Goal: Task Accomplishment & Management: Use online tool/utility

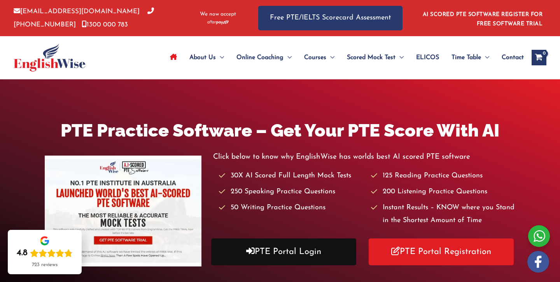
click at [301, 253] on link "PTE Portal Login" at bounding box center [283, 251] width 145 height 27
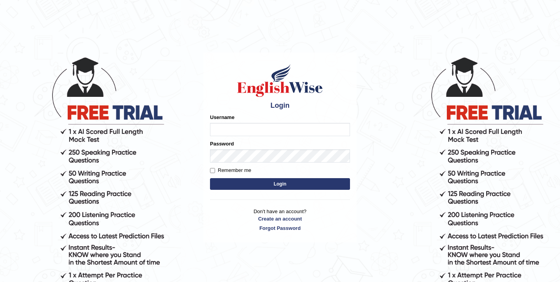
click at [271, 130] on input "Username" at bounding box center [280, 129] width 140 height 13
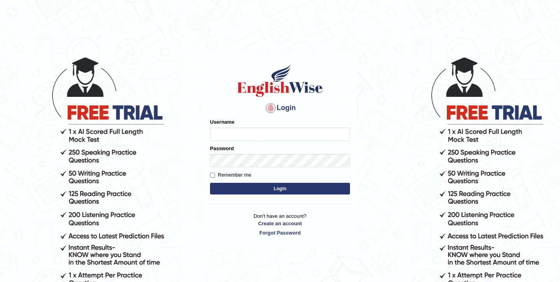
type input "shubham04"
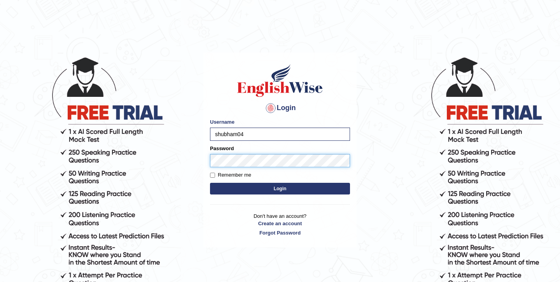
click at [210, 183] on button "Login" at bounding box center [280, 189] width 140 height 12
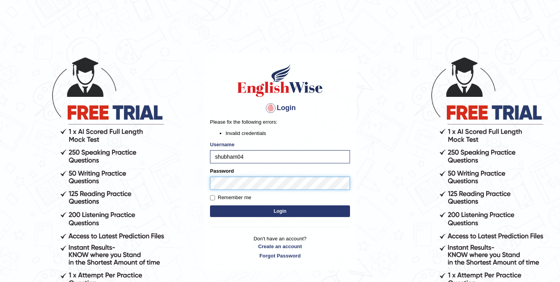
click at [171, 185] on body "Login Please fix the following errors: Invalid credentials Username shubham04 P…" at bounding box center [280, 169] width 560 height 282
click at [210, 205] on button "Login" at bounding box center [280, 211] width 140 height 12
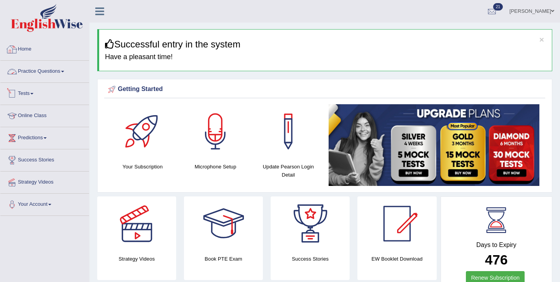
click at [42, 71] on link "Practice Questions" at bounding box center [44, 70] width 89 height 19
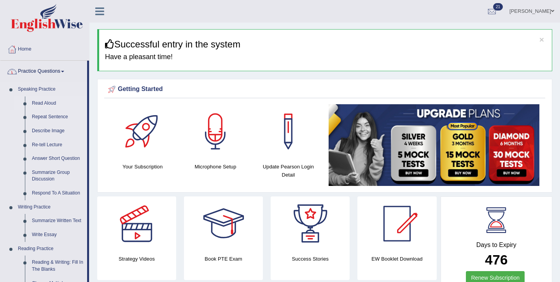
click at [42, 103] on link "Read Aloud" at bounding box center [57, 103] width 59 height 14
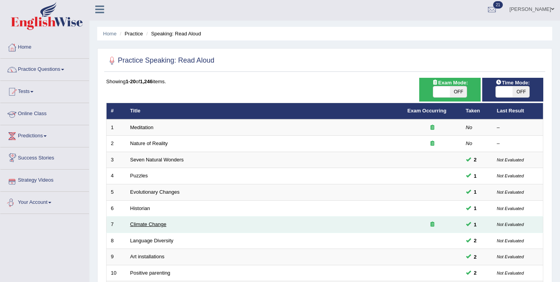
scroll to position [12, 0]
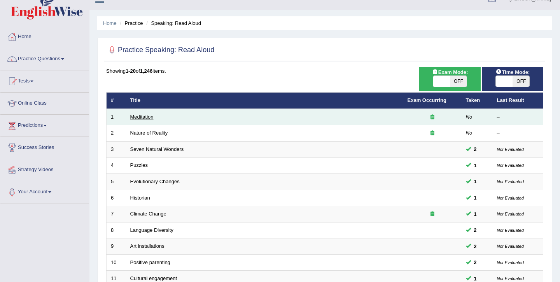
click at [142, 118] on link "Meditation" at bounding box center [141, 117] width 23 height 6
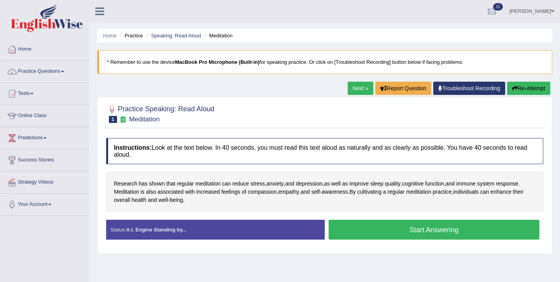
click at [405, 231] on button "Start Answering" at bounding box center [434, 230] width 211 height 20
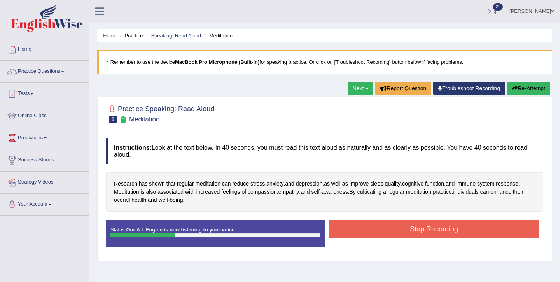
click at [529, 88] on button "Re-Attempt" at bounding box center [528, 88] width 43 height 13
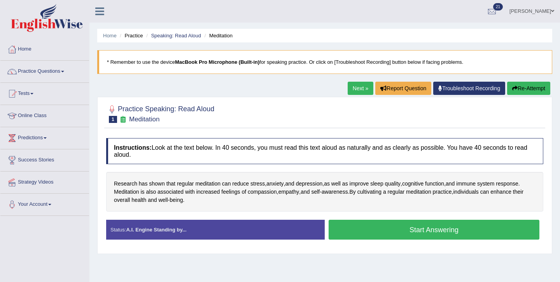
click at [447, 229] on button "Start Answering" at bounding box center [434, 230] width 211 height 20
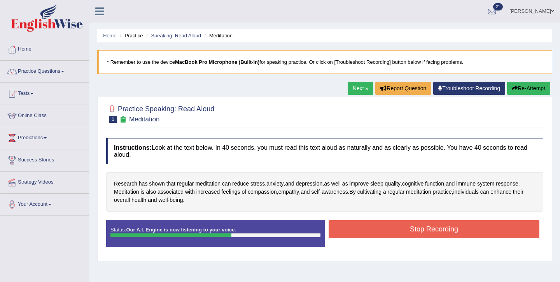
click at [447, 229] on button "Stop Recording" at bounding box center [434, 229] width 211 height 18
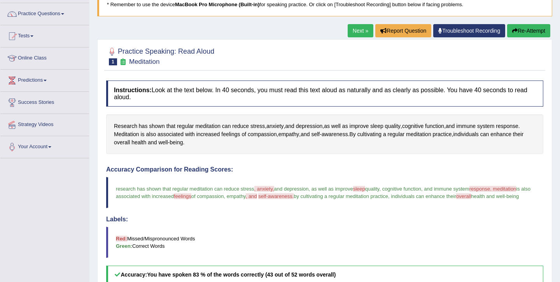
scroll to position [42, 0]
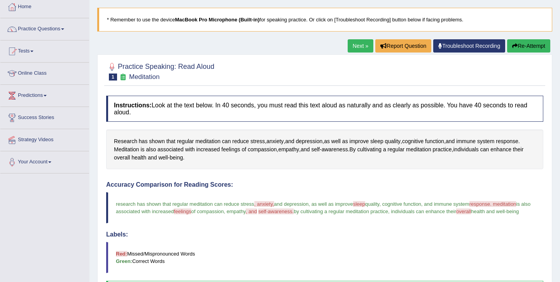
click at [363, 47] on link "Next »" at bounding box center [361, 45] width 26 height 13
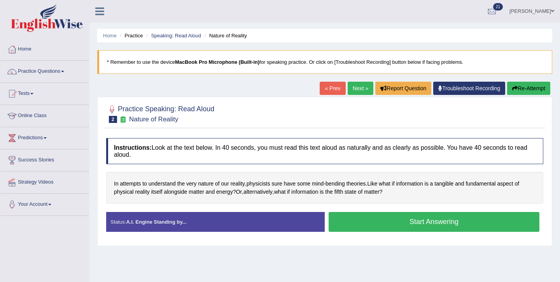
click at [408, 221] on button "Start Answering" at bounding box center [434, 222] width 211 height 20
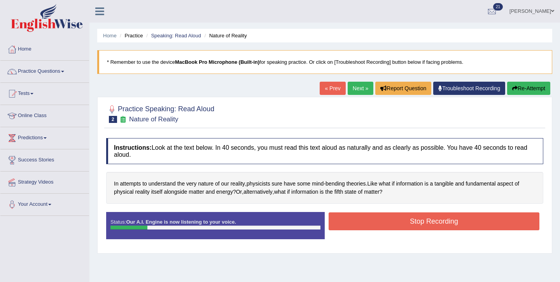
click at [516, 83] on button "Re-Attempt" at bounding box center [528, 88] width 43 height 13
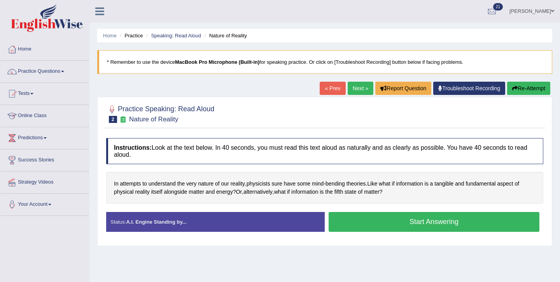
click at [393, 228] on button "Start Answering" at bounding box center [434, 222] width 211 height 20
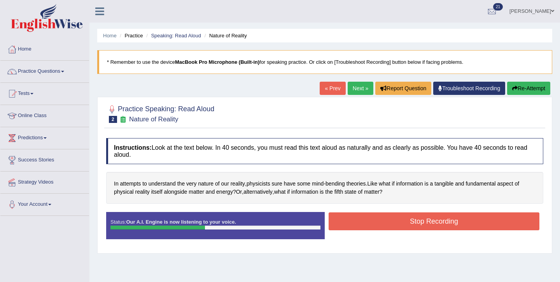
click at [437, 221] on button "Stop Recording" at bounding box center [434, 221] width 211 height 18
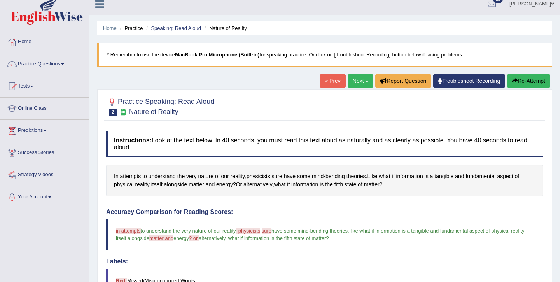
scroll to position [5, 0]
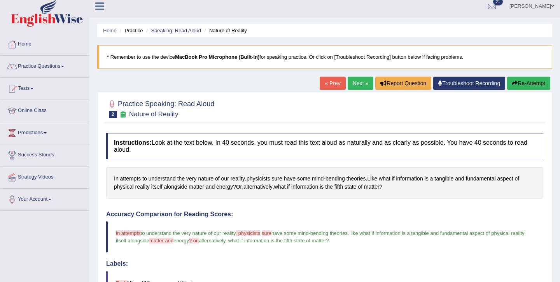
click at [350, 88] on link "Next »" at bounding box center [361, 83] width 26 height 13
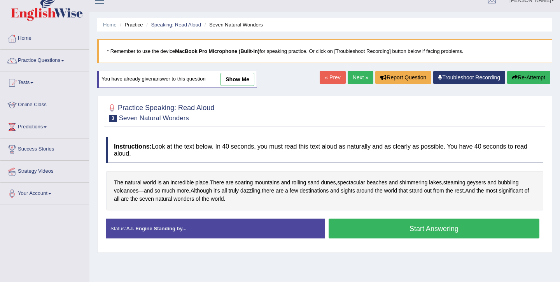
scroll to position [15, 0]
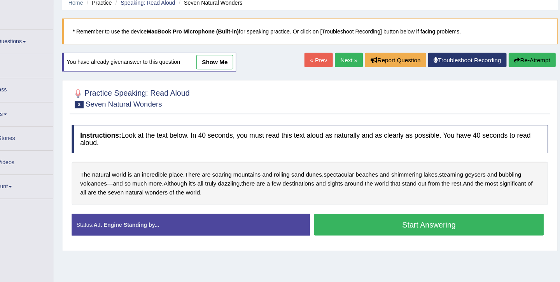
click at [434, 226] on button "Start Answering" at bounding box center [434, 225] width 211 height 20
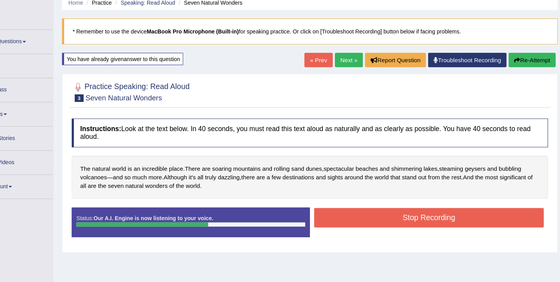
click at [377, 218] on button "Stop Recording" at bounding box center [434, 218] width 211 height 18
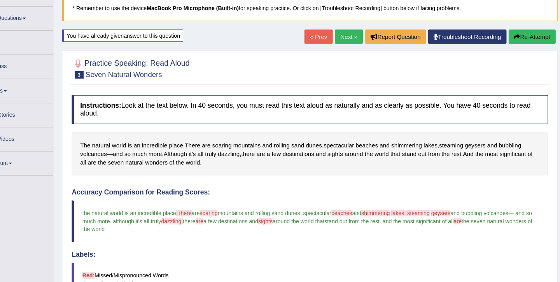
scroll to position [9, 0]
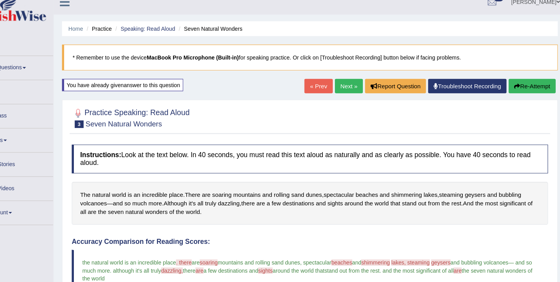
click at [351, 73] on link "Next »" at bounding box center [361, 78] width 26 height 13
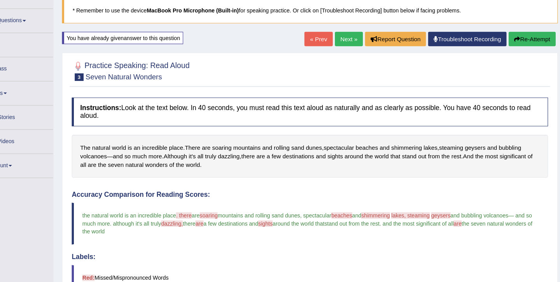
scroll to position [51, 0]
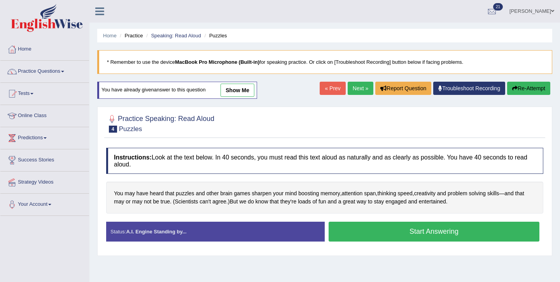
scroll to position [18, 0]
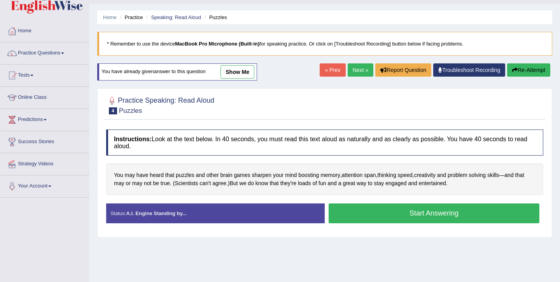
click at [398, 214] on button "Start Answering" at bounding box center [434, 213] width 211 height 20
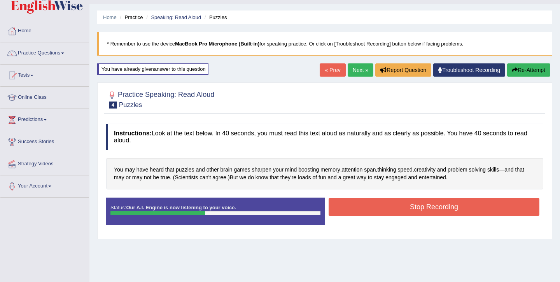
click at [399, 211] on button "Stop Recording" at bounding box center [434, 207] width 211 height 18
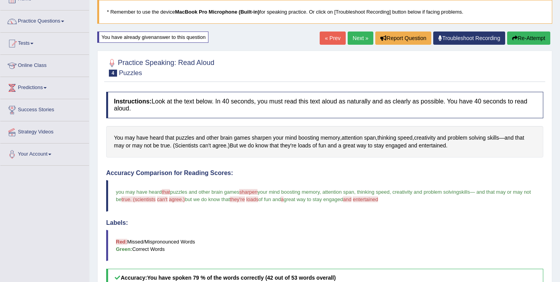
scroll to position [40, 0]
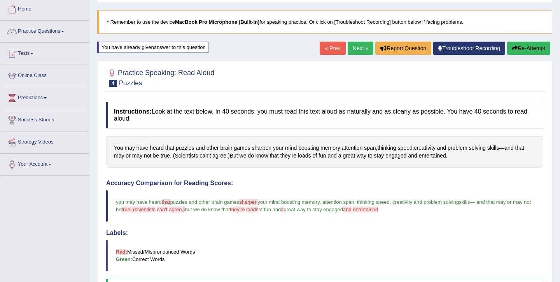
click at [351, 43] on link "Next »" at bounding box center [361, 48] width 26 height 13
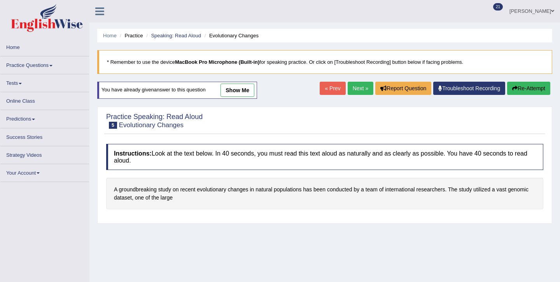
scroll to position [3, 0]
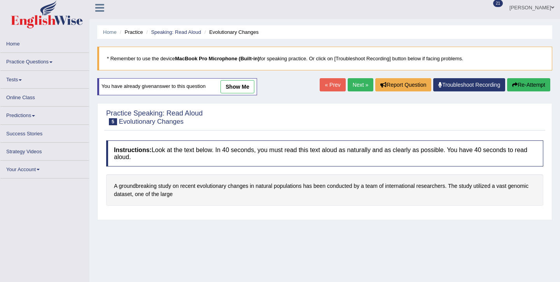
click at [524, 86] on button "Re-Attempt" at bounding box center [528, 84] width 43 height 13
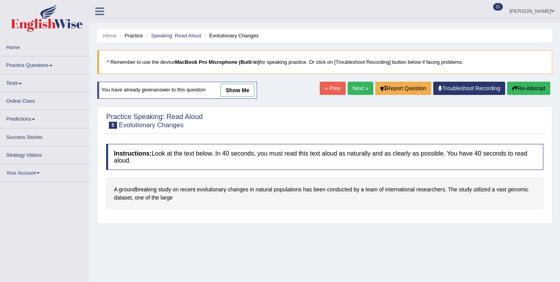
scroll to position [3, 0]
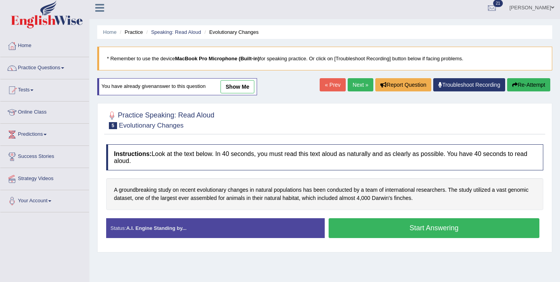
click at [413, 225] on button "Start Answering" at bounding box center [434, 228] width 211 height 20
click at [420, 230] on button "Start Answering" at bounding box center [434, 228] width 211 height 20
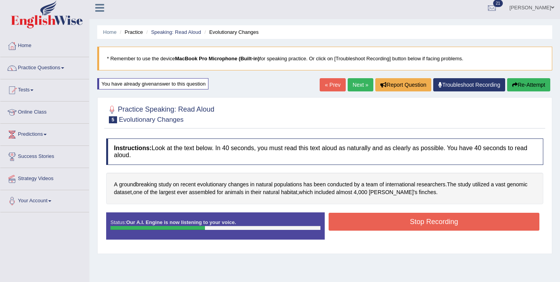
click at [423, 220] on button "Stop Recording" at bounding box center [434, 222] width 211 height 18
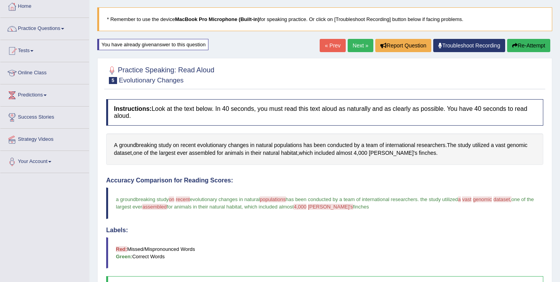
scroll to position [40, 0]
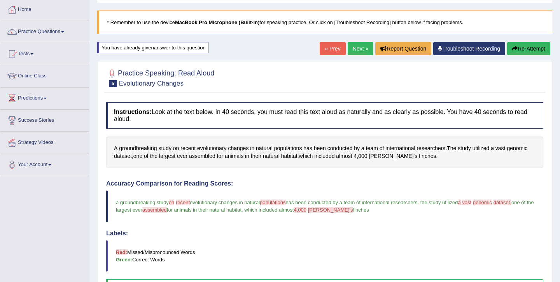
click at [352, 47] on link "Next »" at bounding box center [361, 48] width 26 height 13
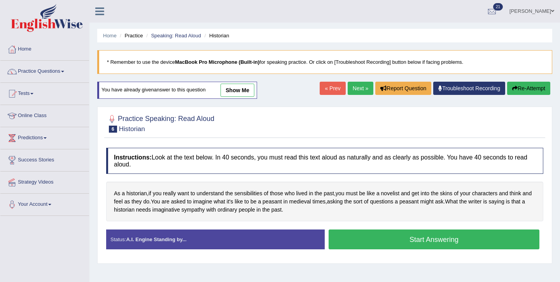
click at [402, 242] on button "Start Answering" at bounding box center [434, 239] width 211 height 20
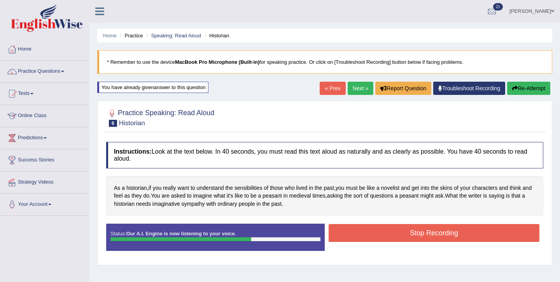
click at [412, 238] on button "Stop Recording" at bounding box center [434, 233] width 211 height 18
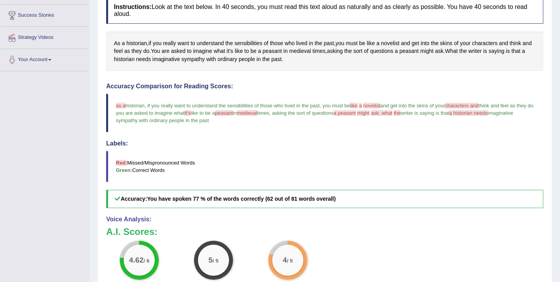
scroll to position [136, 0]
